Goal: Transaction & Acquisition: Purchase product/service

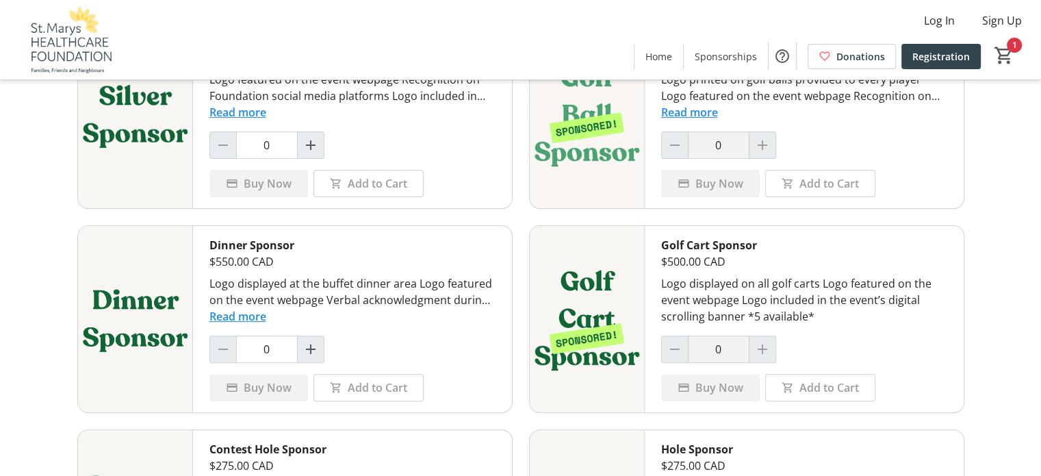
scroll to position [440, 0]
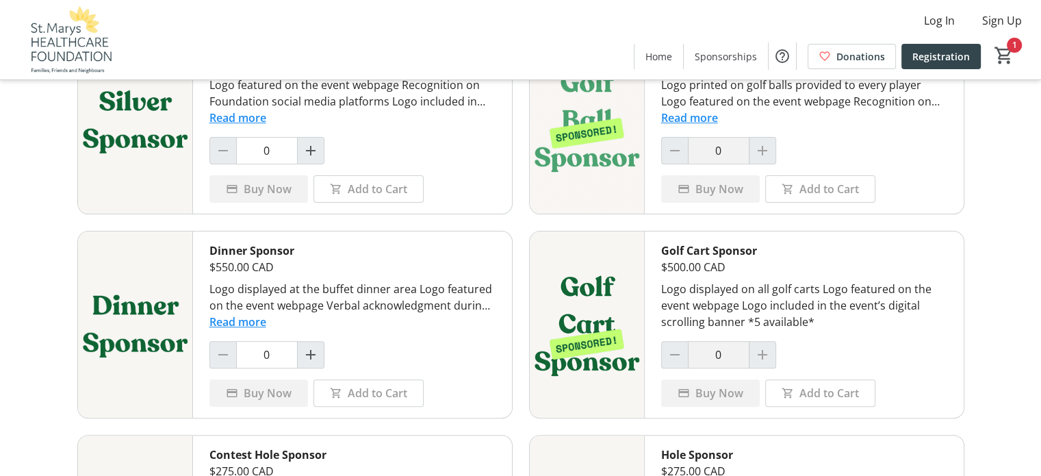
scroll to position [479, 0]
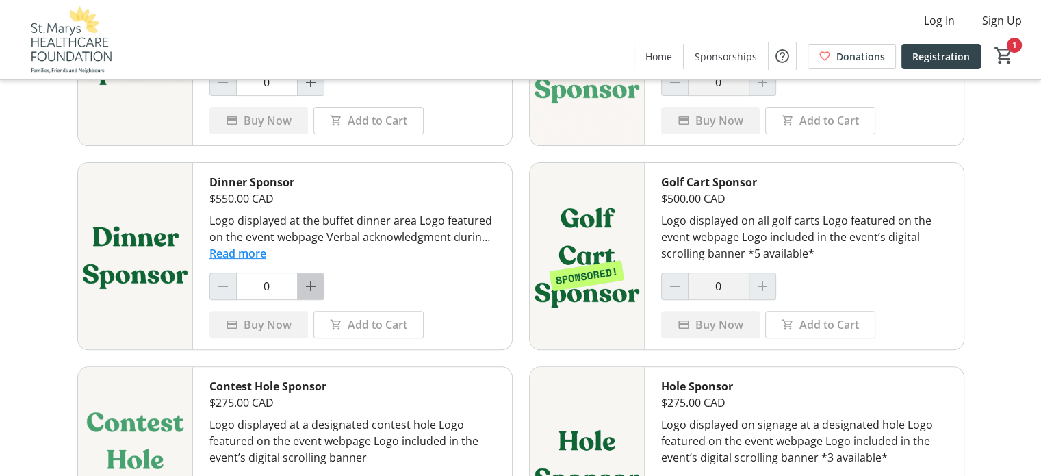
click at [314, 287] on mat-icon "Increment by one" at bounding box center [311, 286] width 16 height 16
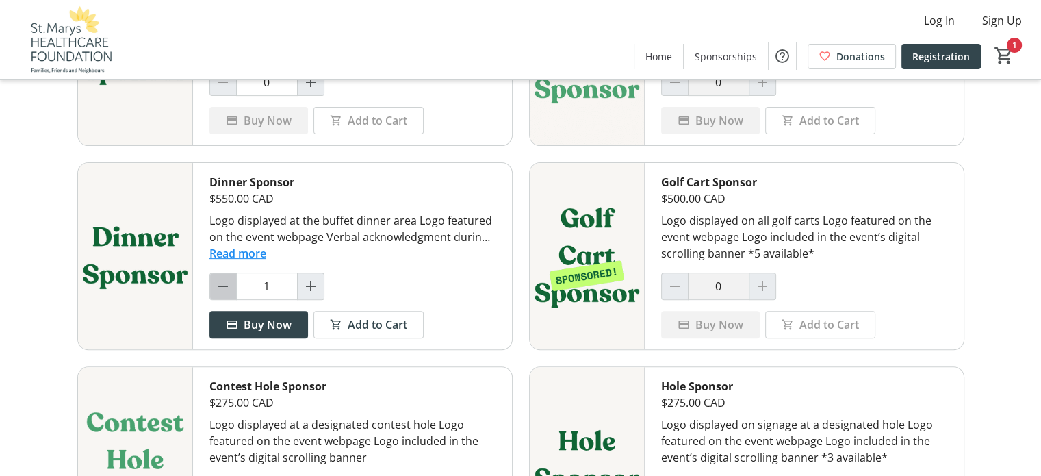
click at [226, 292] on mat-icon "Decrement by one" at bounding box center [223, 286] width 16 height 16
type input "0"
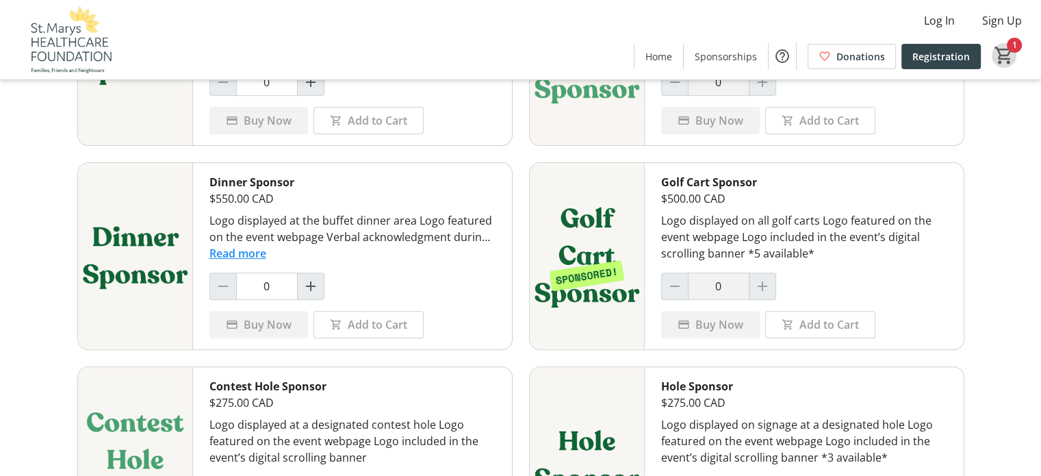
click at [1002, 58] on mat-icon "1" at bounding box center [1004, 55] width 21 height 21
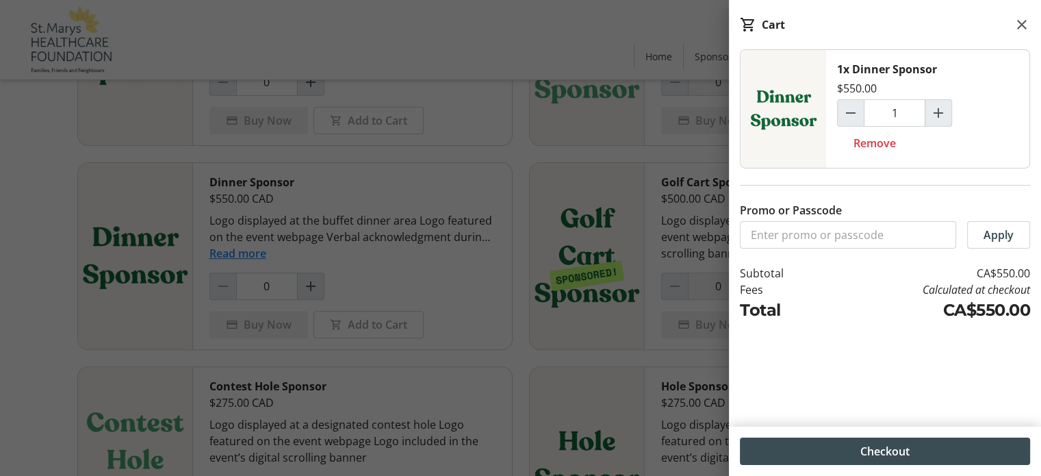
click at [918, 449] on span at bounding box center [885, 451] width 290 height 33
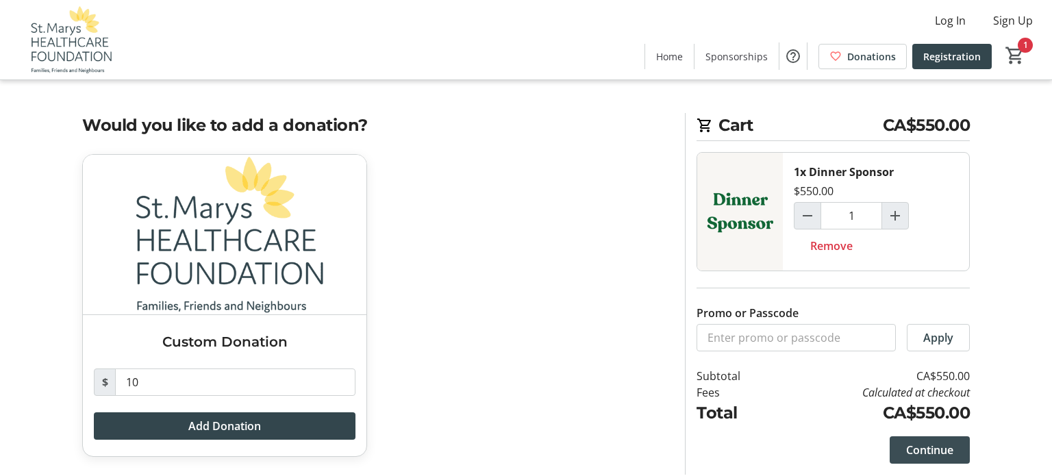
click at [934, 450] on span "Continue" at bounding box center [929, 450] width 47 height 16
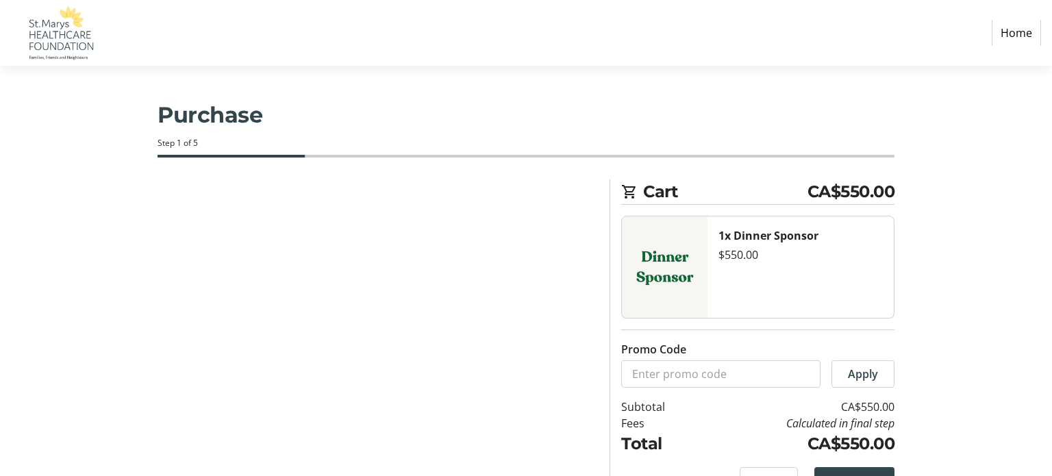
select select "CA"
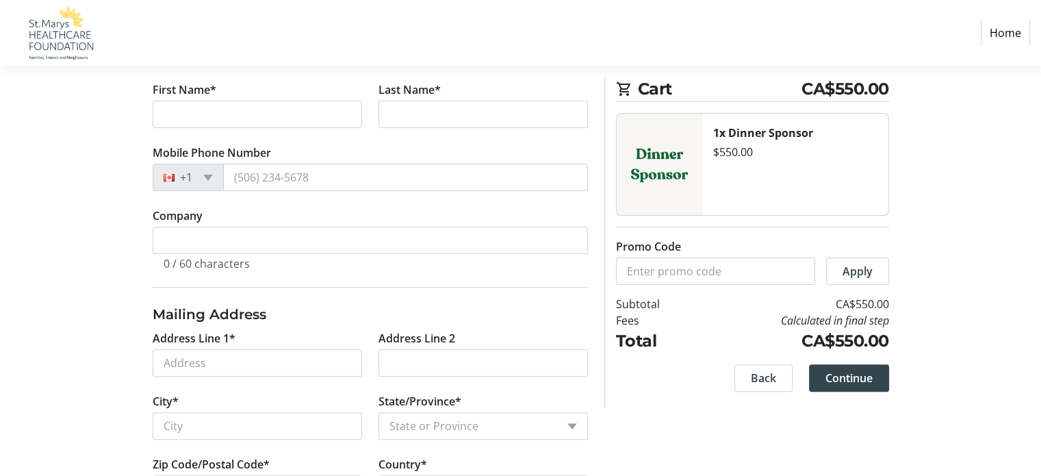
scroll to position [383, 0]
